Goal: Information Seeking & Learning: Check status

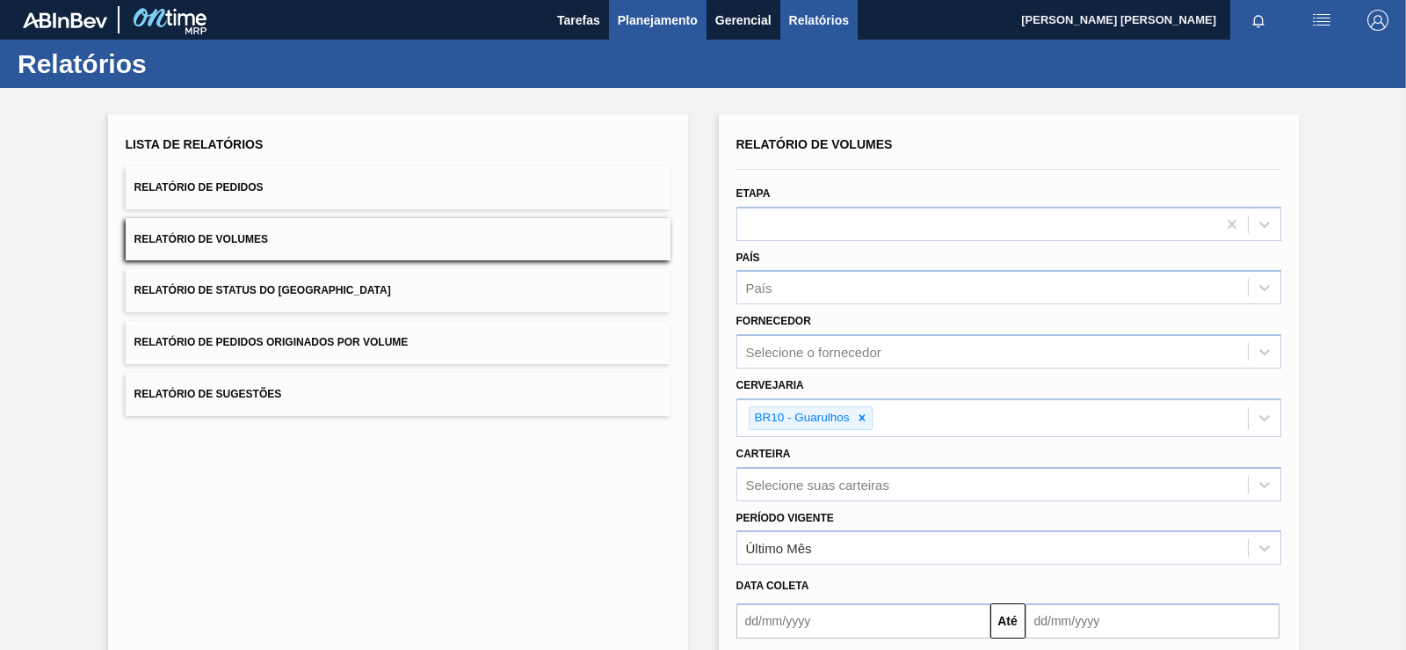
click at [671, 31] on button "Planejamento" at bounding box center [658, 20] width 98 height 40
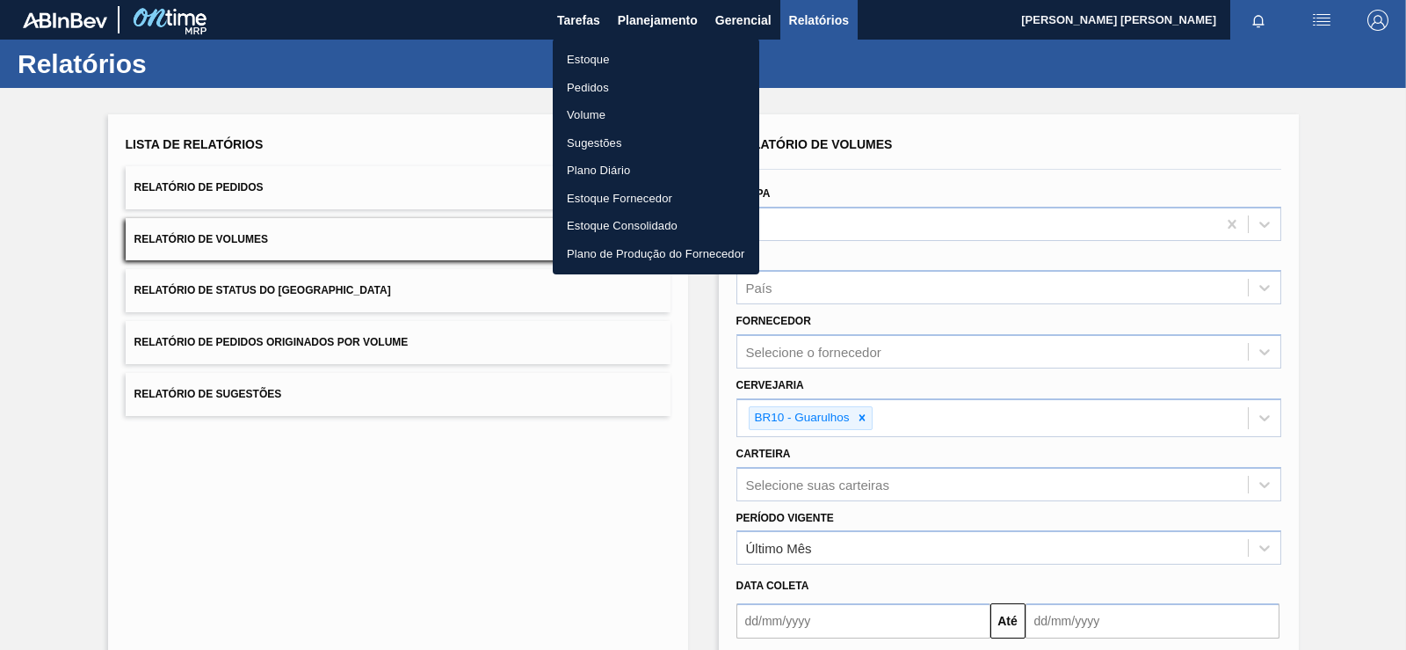
click at [603, 55] on li "Estoque" at bounding box center [656, 60] width 207 height 28
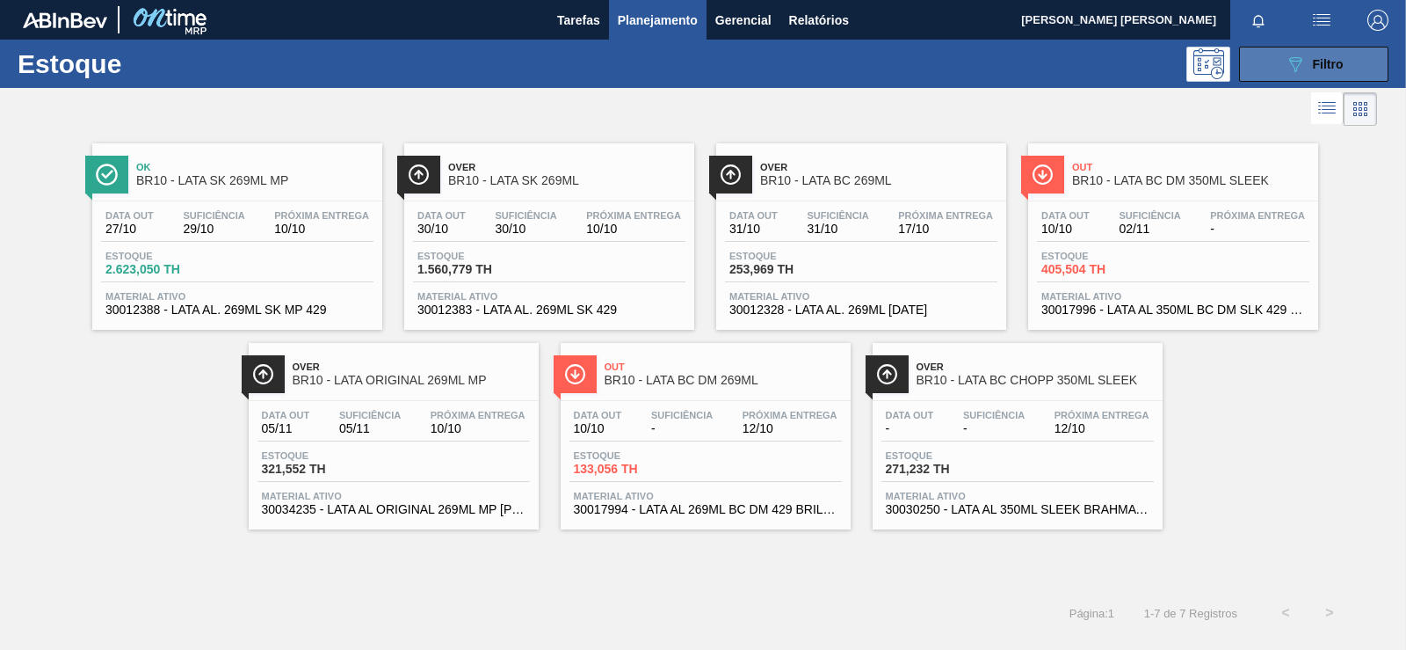
click at [1283, 69] on button "089F7B8B-B2A5-4AFE-B5C0-19BA573D28AC Filtro" at bounding box center [1313, 64] width 149 height 35
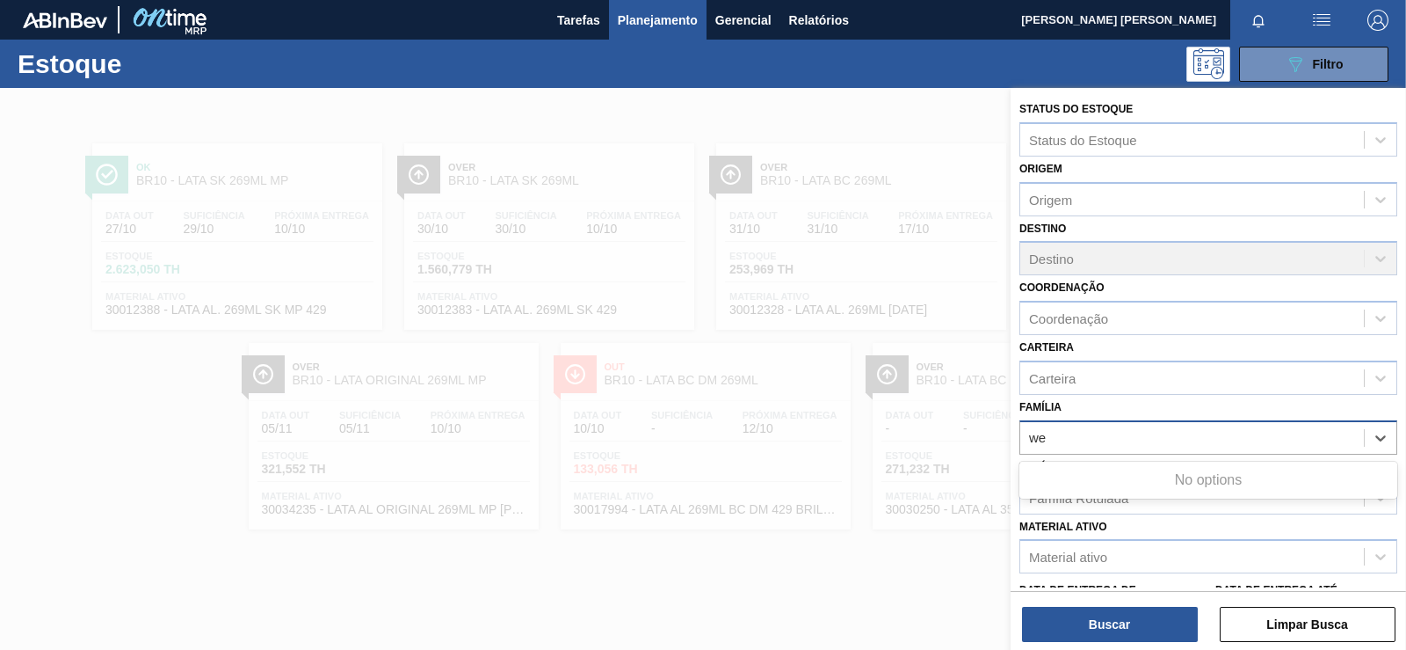
type input "w"
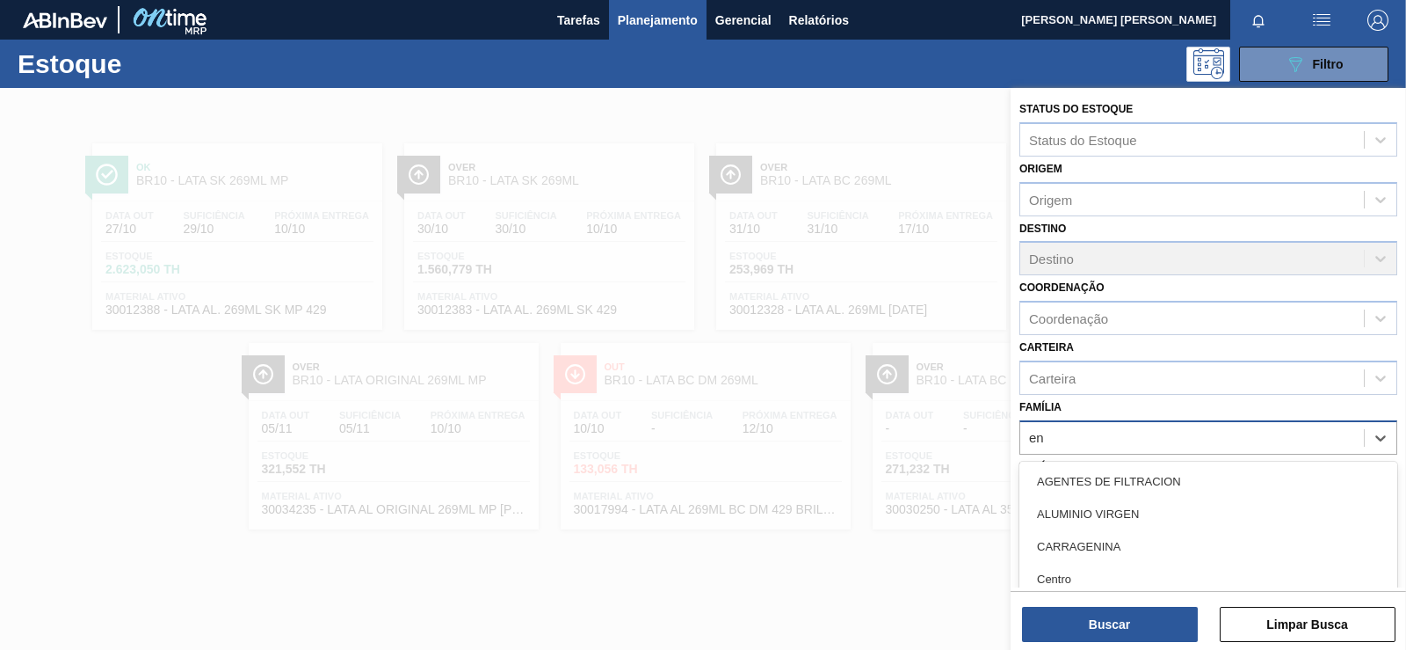
type input "enz"
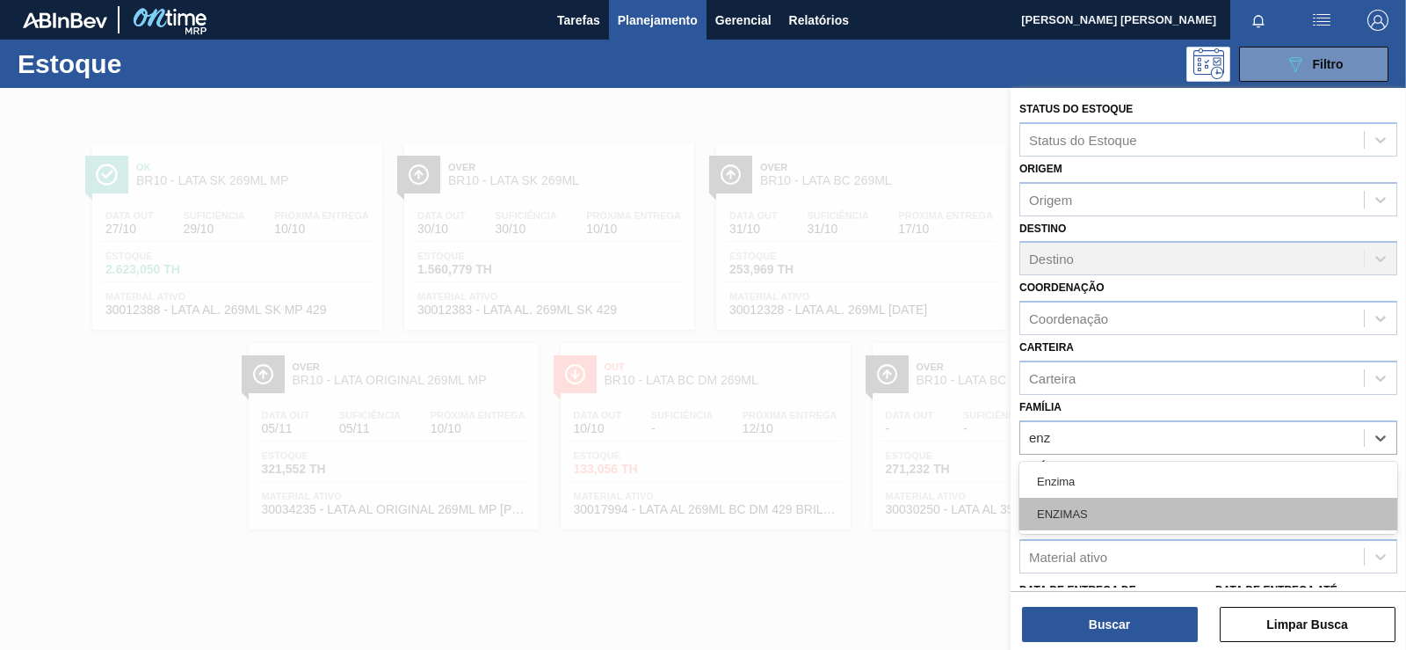
click at [1222, 517] on div "ENZIMAS" at bounding box center [1209, 514] width 378 height 33
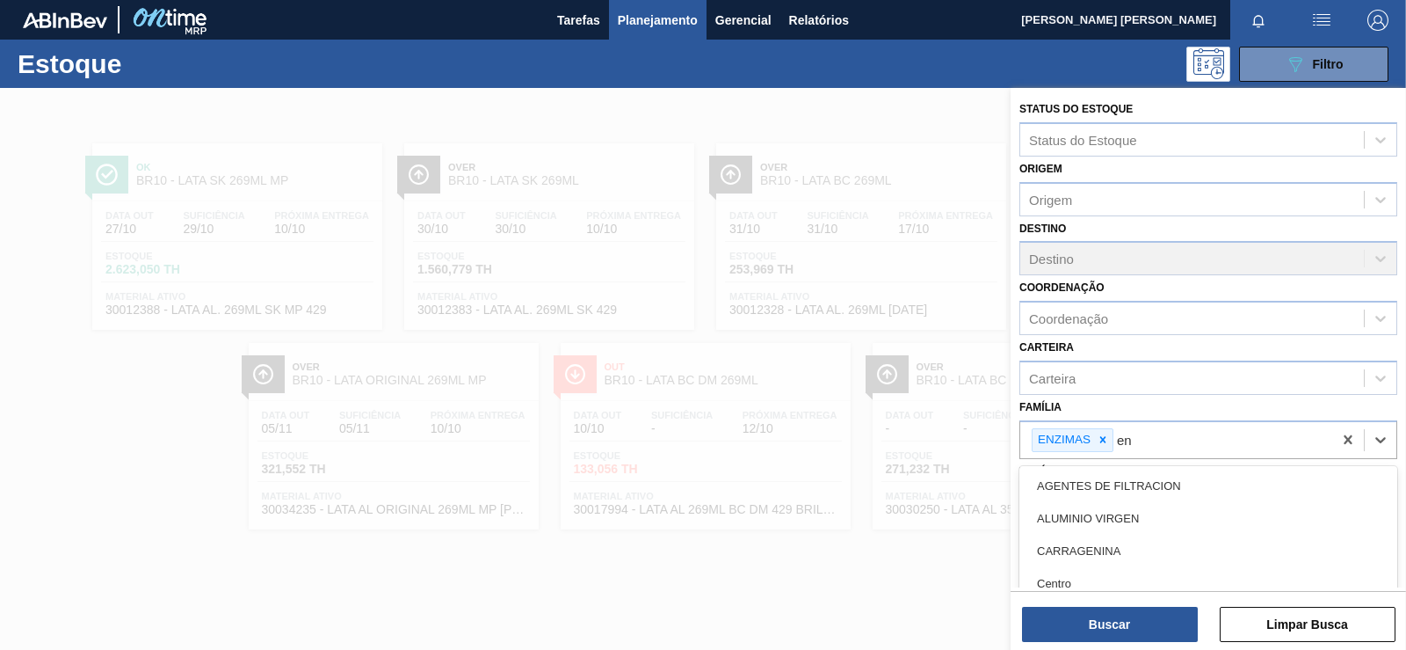
type input "enz"
click at [1201, 475] on div "Enzima" at bounding box center [1209, 485] width 378 height 33
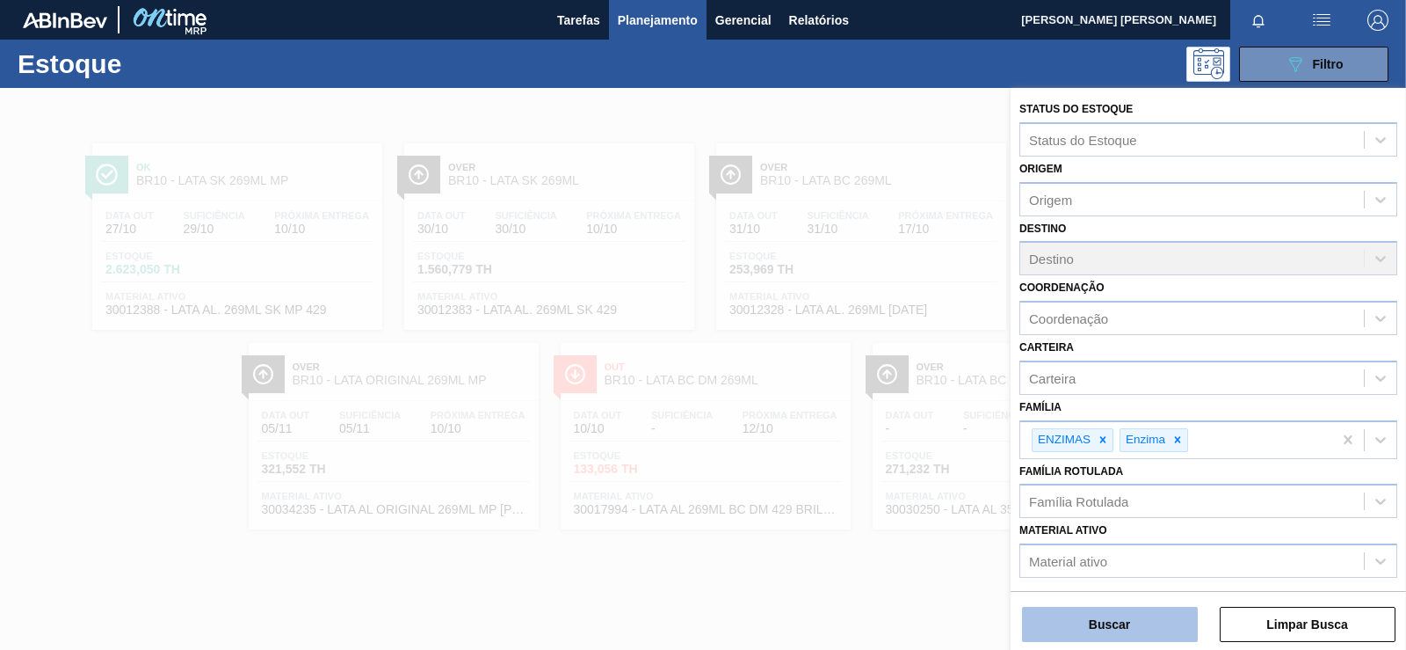
click at [1144, 639] on button "Buscar" at bounding box center [1110, 624] width 176 height 35
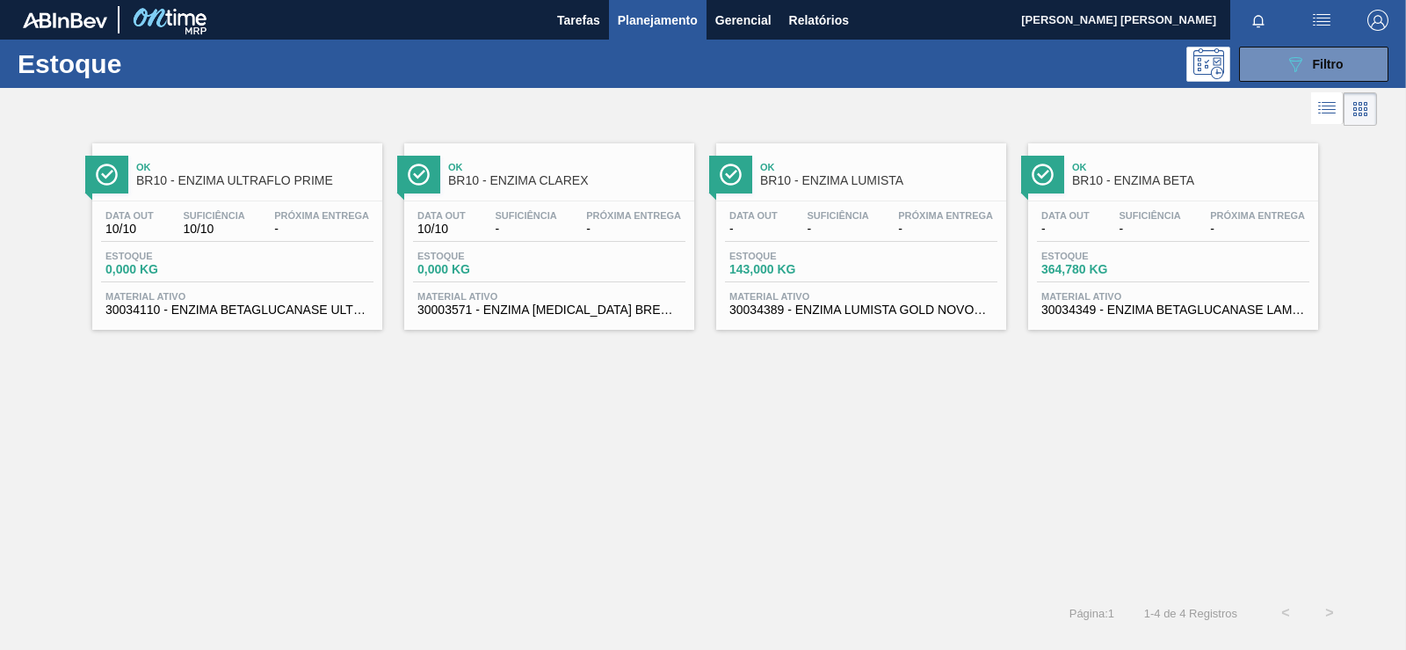
click at [814, 301] on span "Material ativo" at bounding box center [862, 296] width 264 height 11
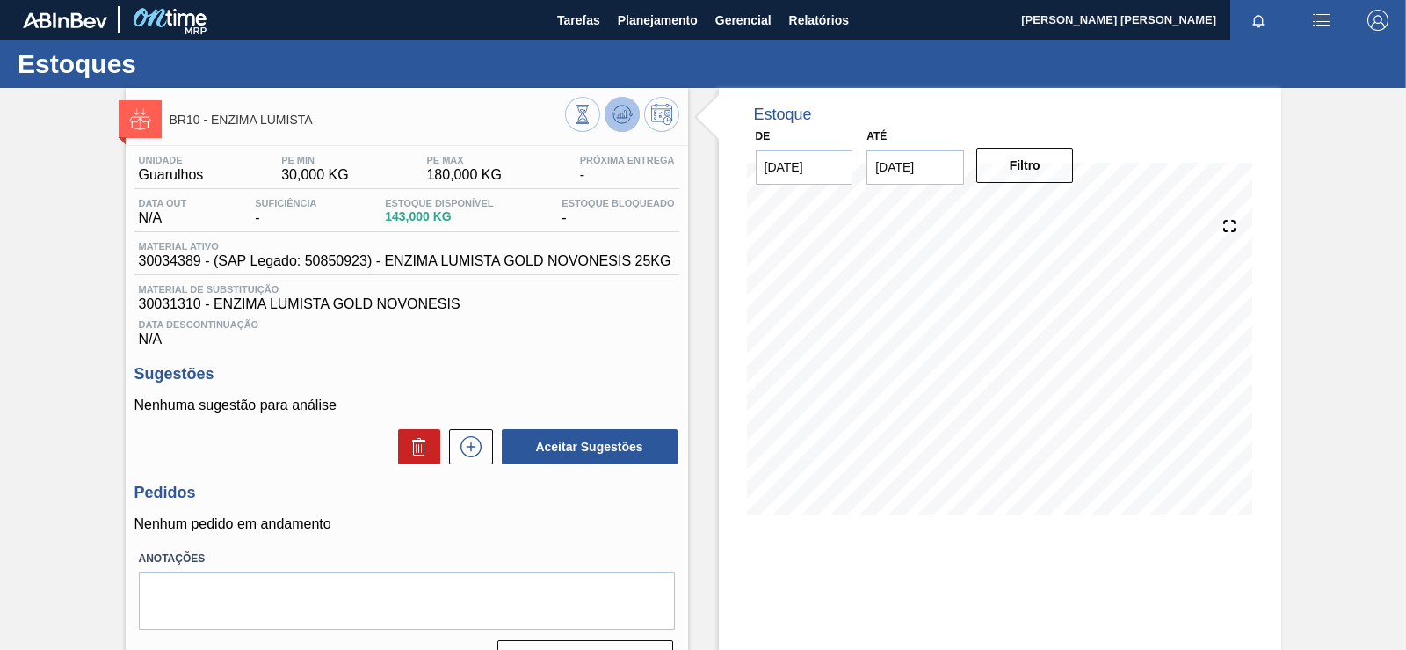
click at [633, 114] on button at bounding box center [622, 114] width 35 height 35
click at [1254, 418] on div "10/10 Projeção de Estoque 143 [DOMAIN_NAME] 0 Política Objetiva 105 Máximo 180 …" at bounding box center [1000, 365] width 520 height 352
